Goal: Information Seeking & Learning: Find contact information

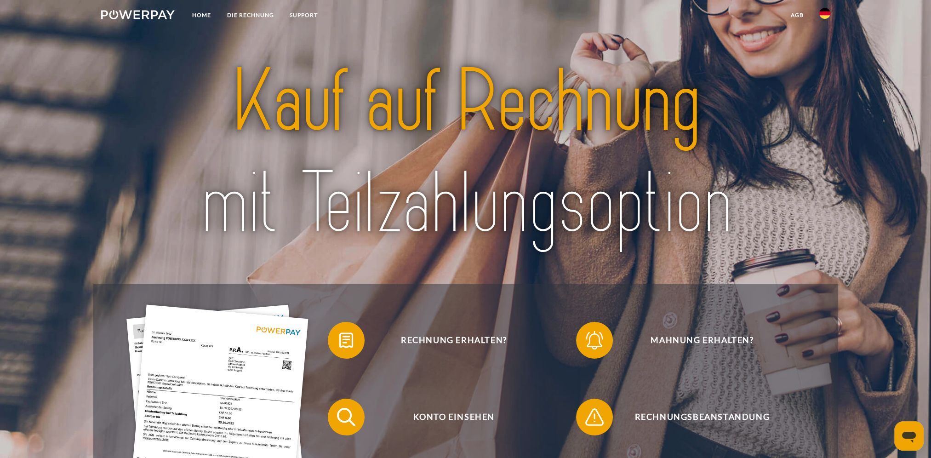
click at [821, 15] on img at bounding box center [825, 13] width 11 height 11
click at [824, 40] on img at bounding box center [825, 43] width 11 height 11
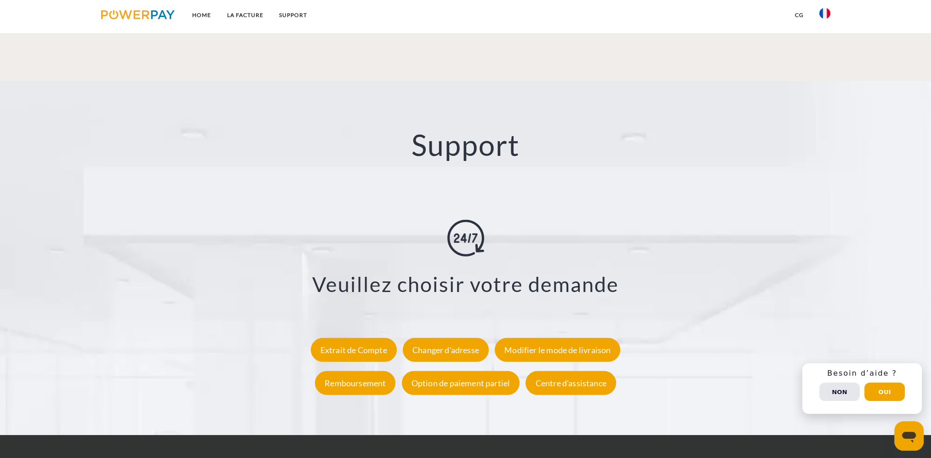
scroll to position [1686, 0]
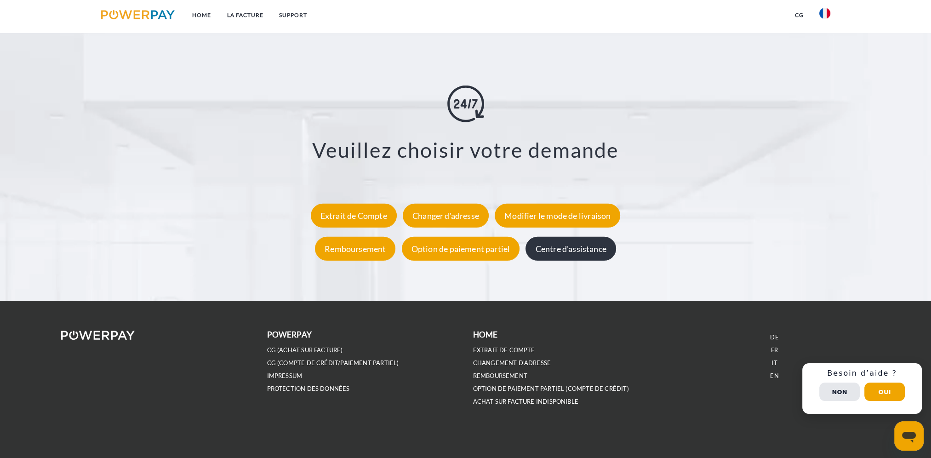
click at [569, 251] on div "Centre d'assistance" at bounding box center [571, 248] width 90 height 24
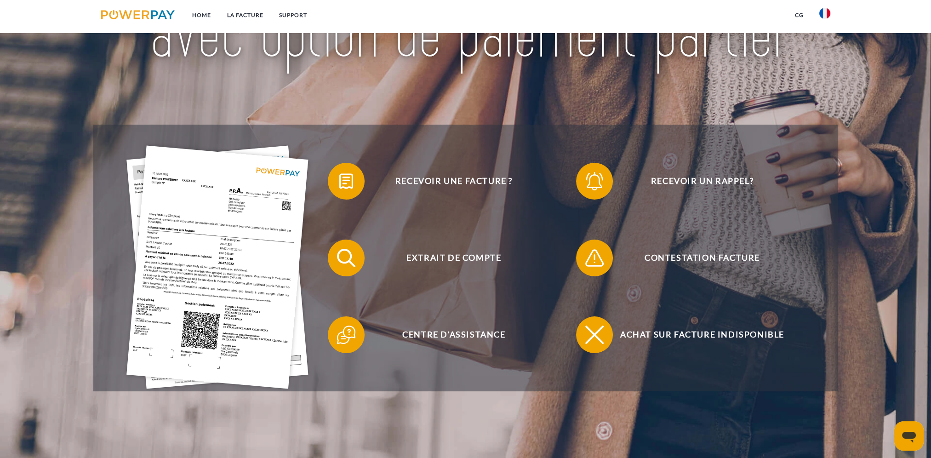
scroll to position [276, 0]
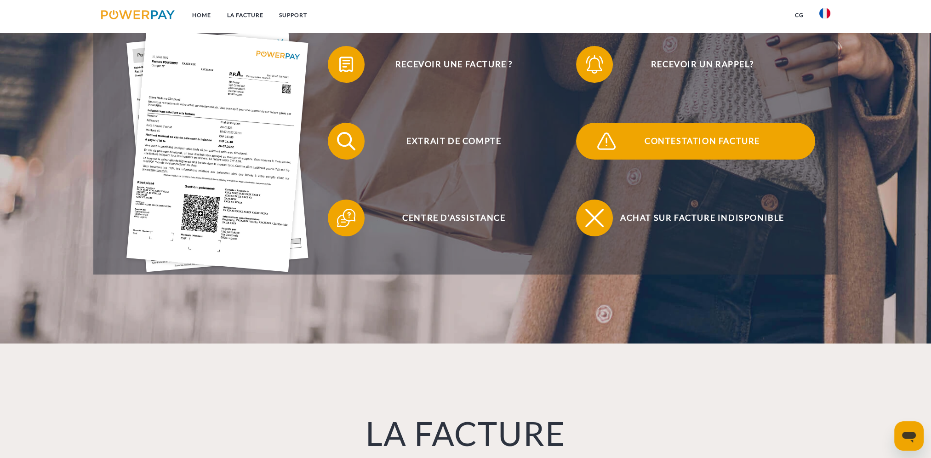
click at [617, 142] on img at bounding box center [606, 141] width 23 height 23
